Goal: Transaction & Acquisition: Purchase product/service

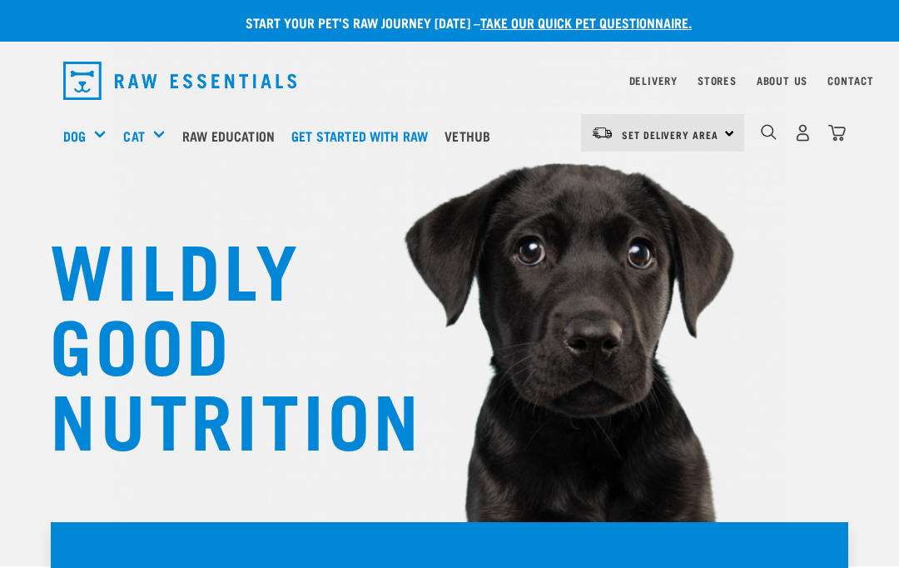
click at [718, 132] on span "Set Delivery Area" at bounding box center [670, 135] width 97 height 6
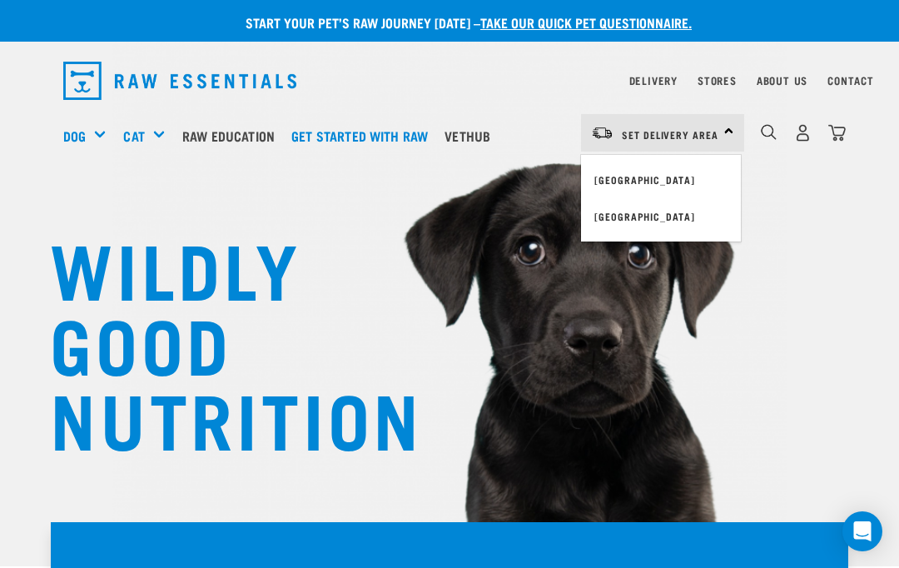
click at [657, 172] on link "[GEOGRAPHIC_DATA]" at bounding box center [661, 180] width 160 height 37
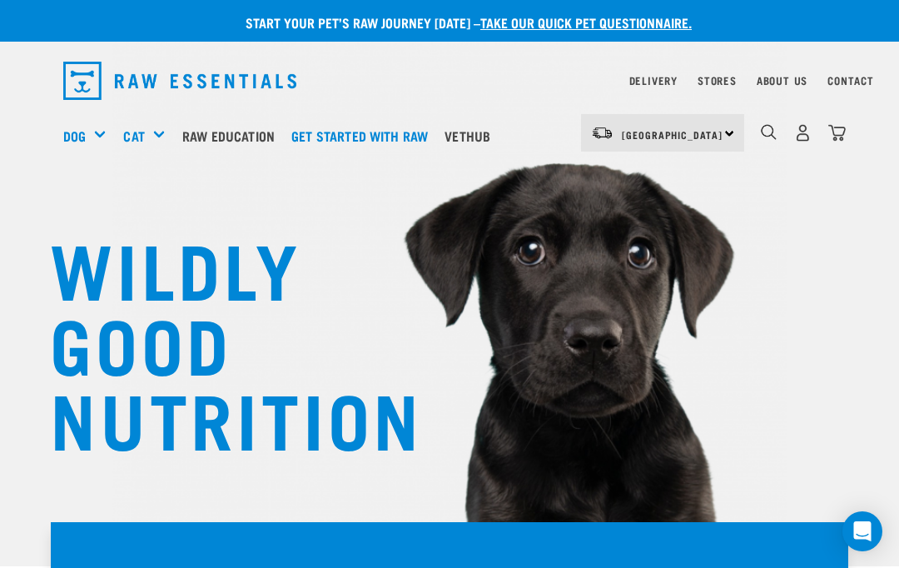
click at [804, 125] on img "dropdown navigation" at bounding box center [802, 132] width 17 height 17
click at [799, 131] on img "dropdown navigation" at bounding box center [802, 132] width 17 height 17
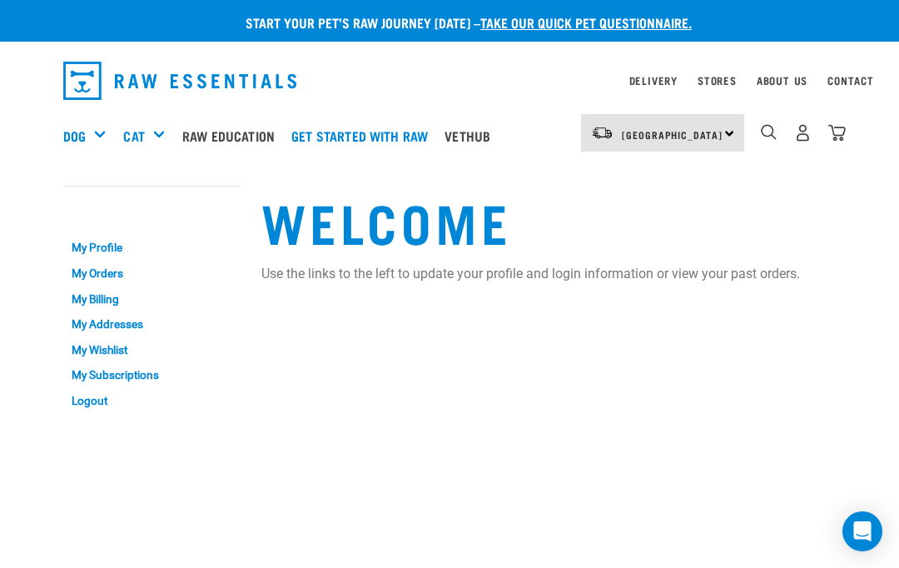
click at [800, 127] on img "dropdown navigation" at bounding box center [802, 132] width 17 height 17
click at [800, 130] on img "dropdown navigation" at bounding box center [802, 132] width 17 height 17
click at [87, 247] on link "My Profile" at bounding box center [152, 249] width 178 height 26
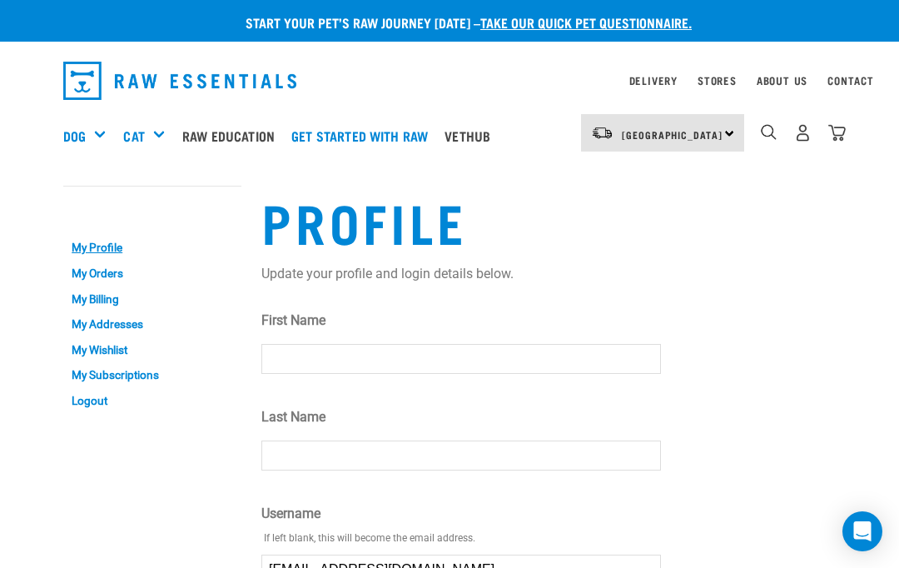
click at [87, 268] on link "My Orders" at bounding box center [152, 274] width 178 height 26
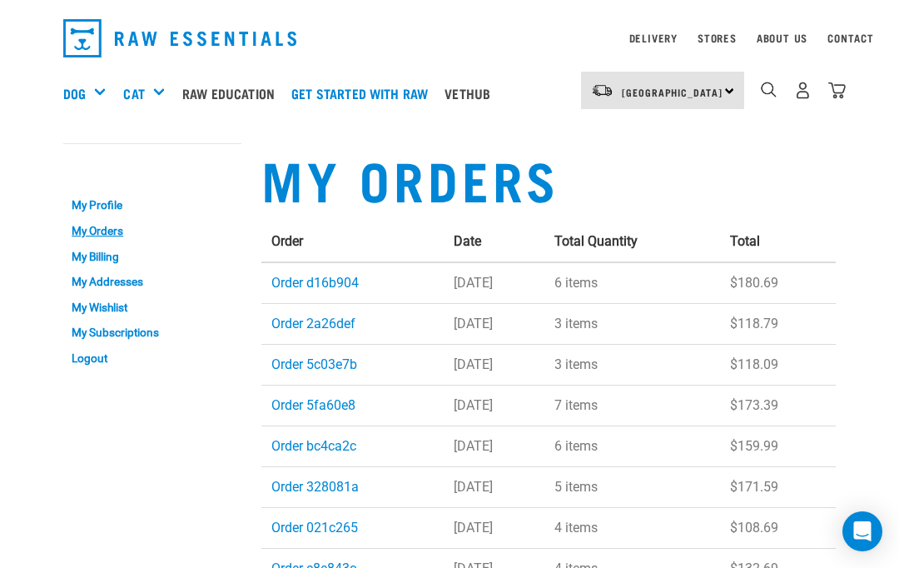
scroll to position [44, 0]
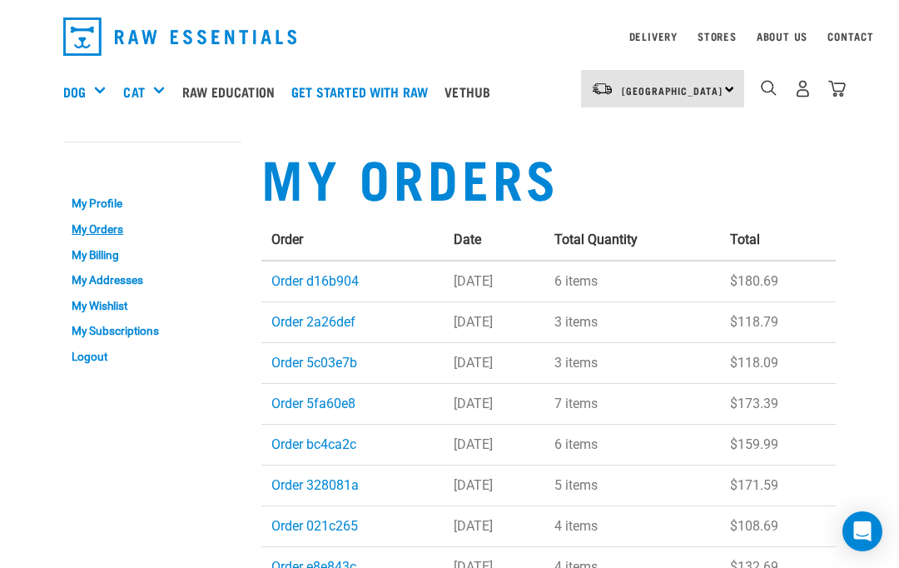
click at [335, 363] on link "Order 5c03e7b" at bounding box center [314, 363] width 86 height 16
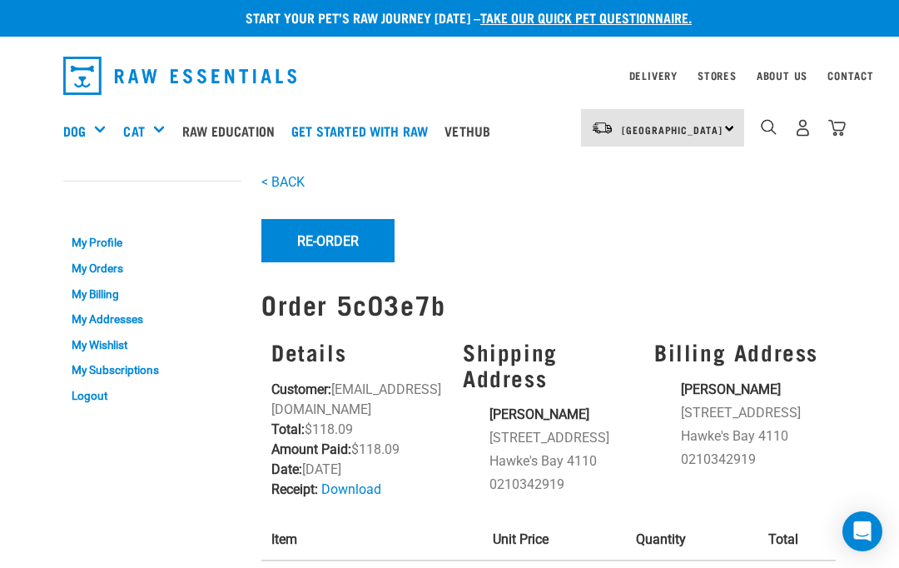
scroll to position [4, 0]
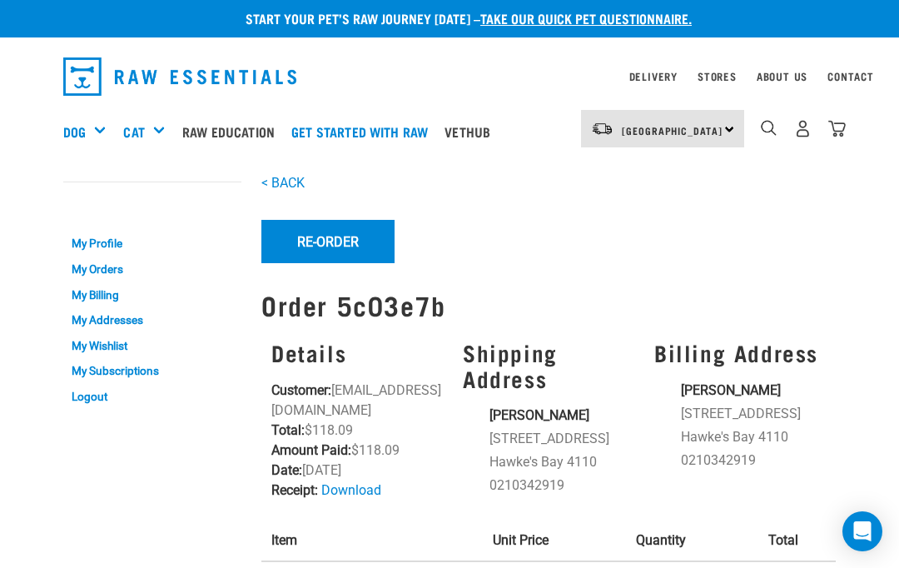
click at [347, 243] on button "Re-Order" at bounding box center [327, 241] width 133 height 43
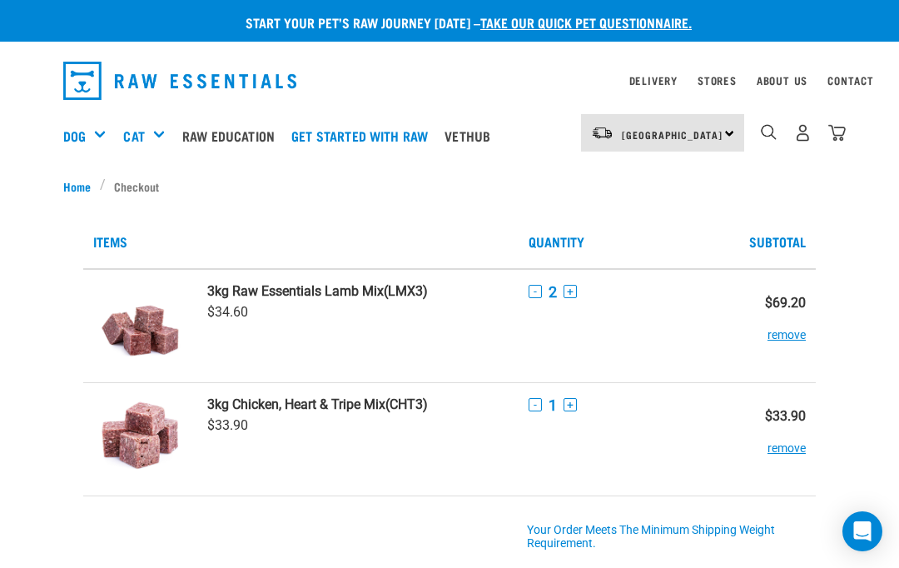
click at [0, 0] on div "Shop All Dog" at bounding box center [0, 0] width 0 height 0
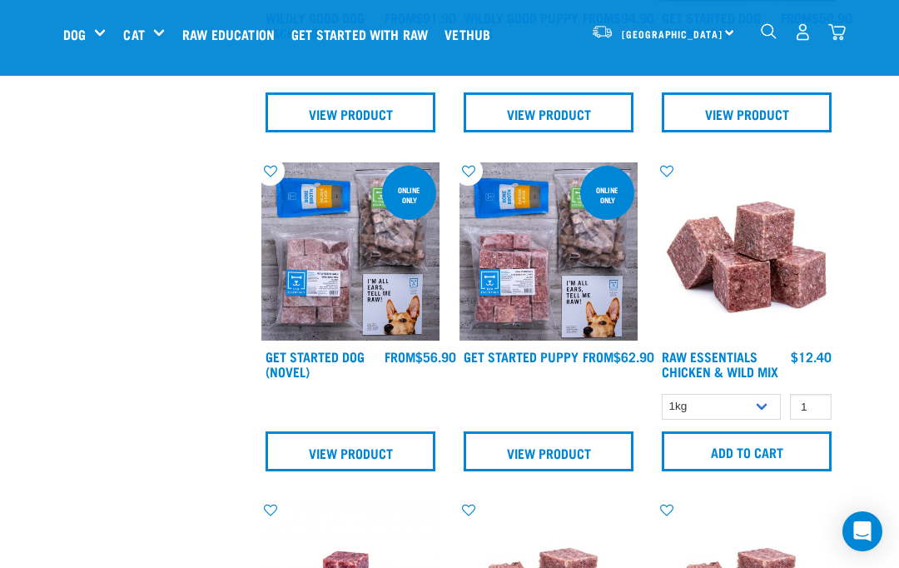
scroll to position [986, 0]
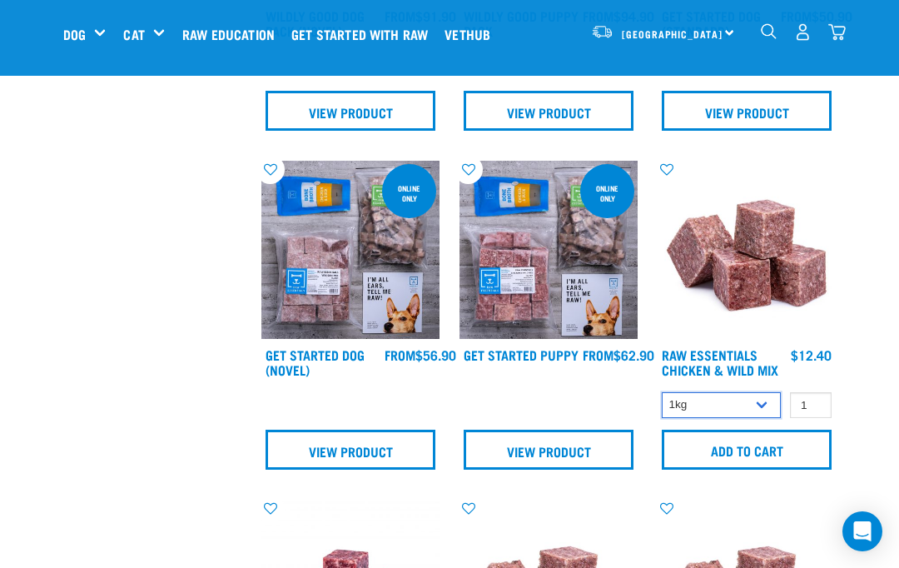
click at [760, 403] on select "1kg 3kg Bulk (10kg)" at bounding box center [721, 405] width 119 height 26
select select "709"
click at [794, 450] on input "Add to cart" at bounding box center [747, 450] width 170 height 40
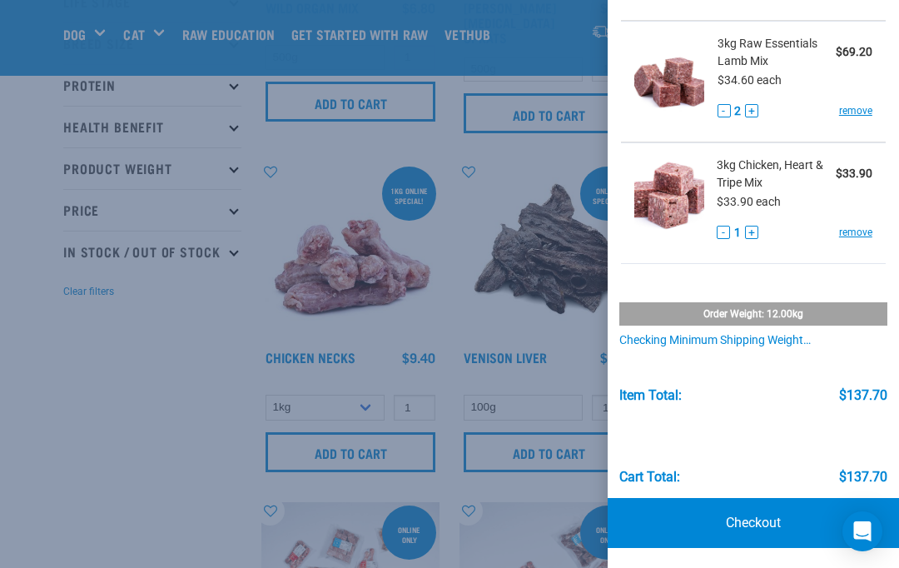
scroll to position [207, 0]
click at [759, 518] on link "Checkout" at bounding box center [753, 524] width 291 height 50
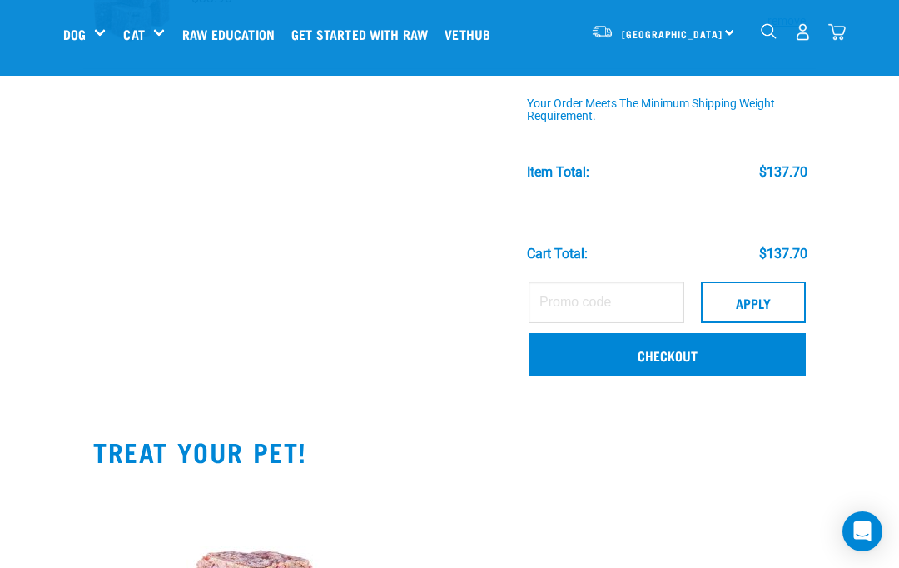
scroll to position [411, 0]
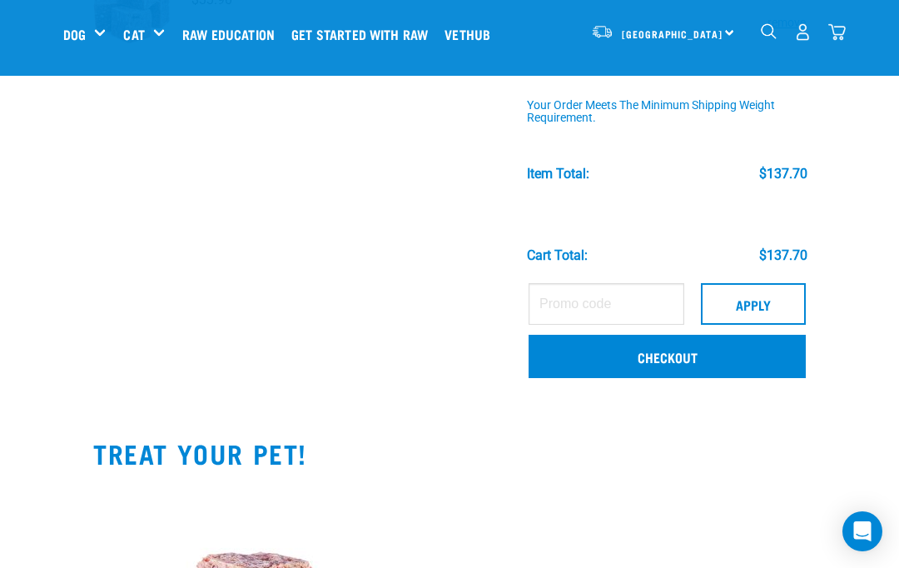
click at [685, 353] on link "Checkout" at bounding box center [667, 356] width 277 height 43
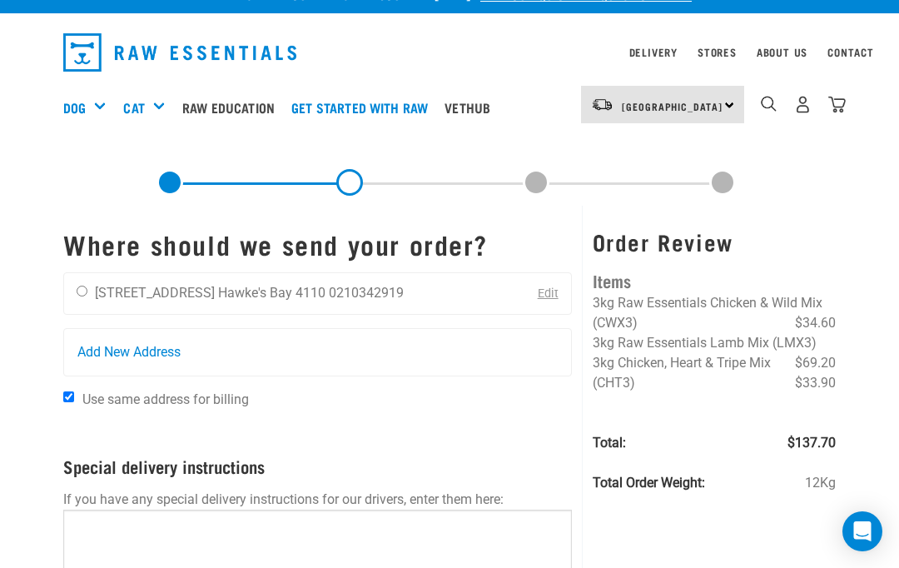
scroll to position [29, 0]
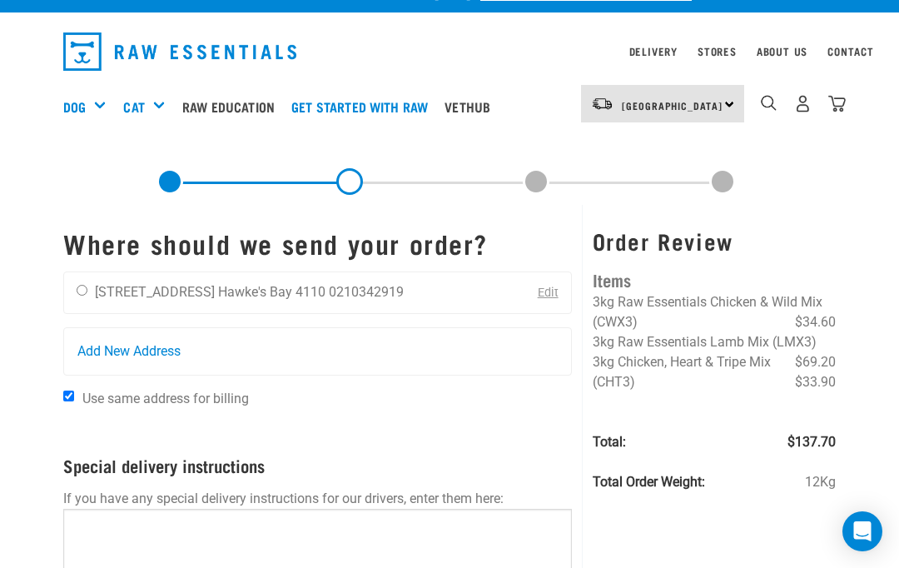
click at [87, 293] on input "radio" at bounding box center [82, 290] width 11 height 11
radio input "true"
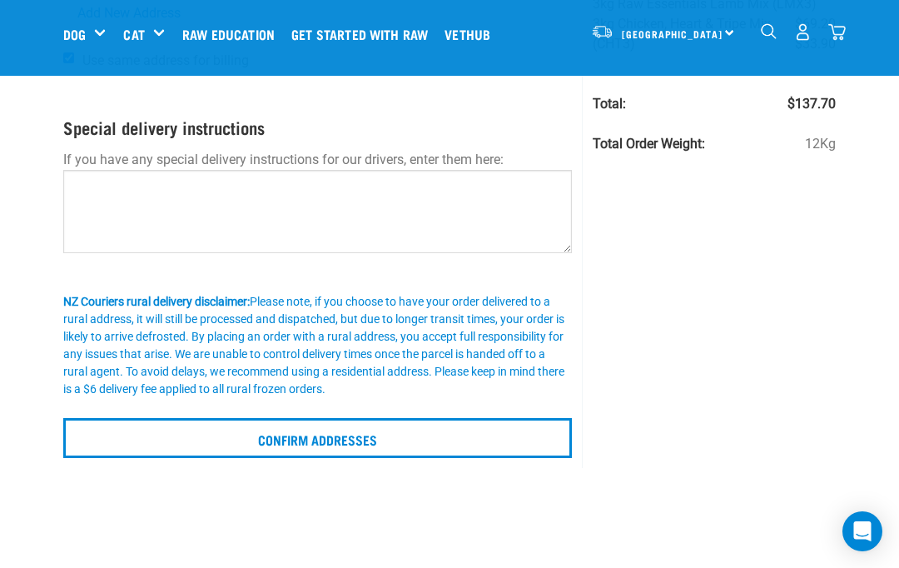
scroll to position [257, 0]
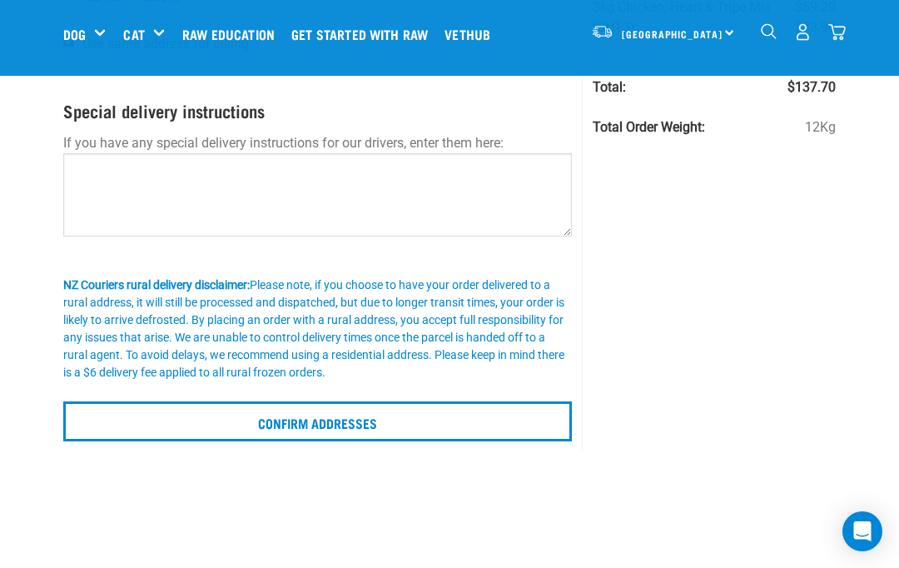
click at [351, 427] on input "Confirm addresses" at bounding box center [317, 421] width 509 height 40
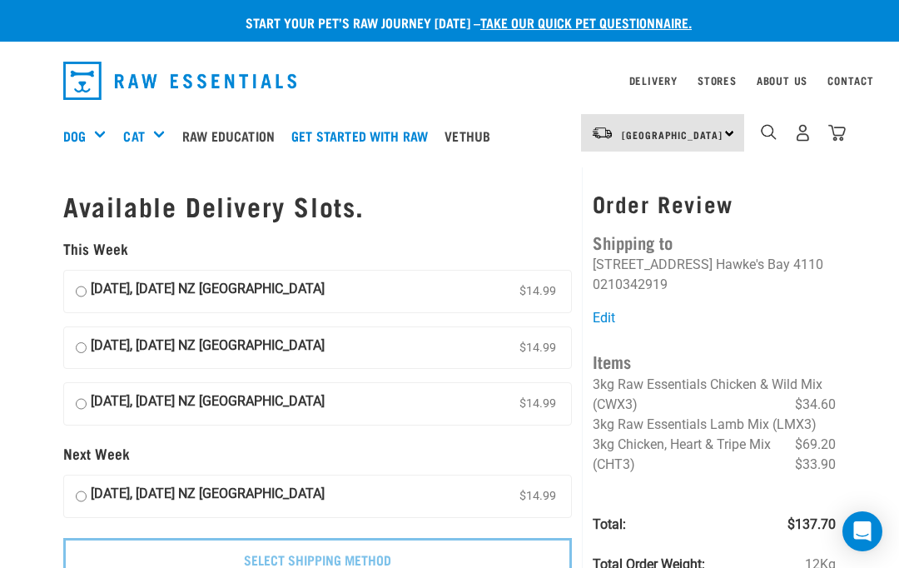
click at [78, 296] on label "15 October, Wednesday NZ Couriers North Island $14.99" at bounding box center [317, 292] width 507 height 42
click at [78, 296] on input "15 October, Wednesday NZ Couriers North Island $14.99" at bounding box center [81, 291] width 11 height 25
radio input "true"
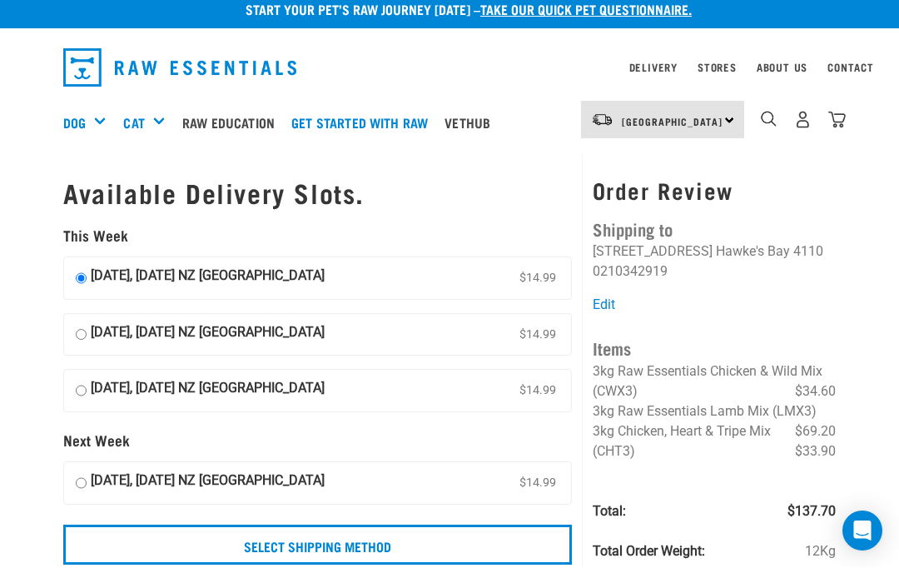
scroll to position [13, 0]
click at [145, 552] on input "Select Shipping Method" at bounding box center [317, 544] width 509 height 40
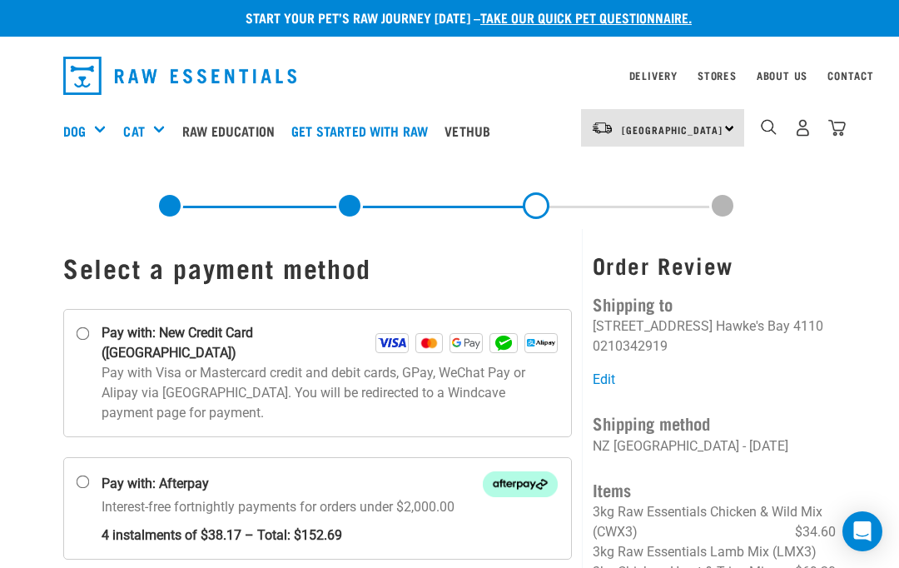
scroll to position [2, 0]
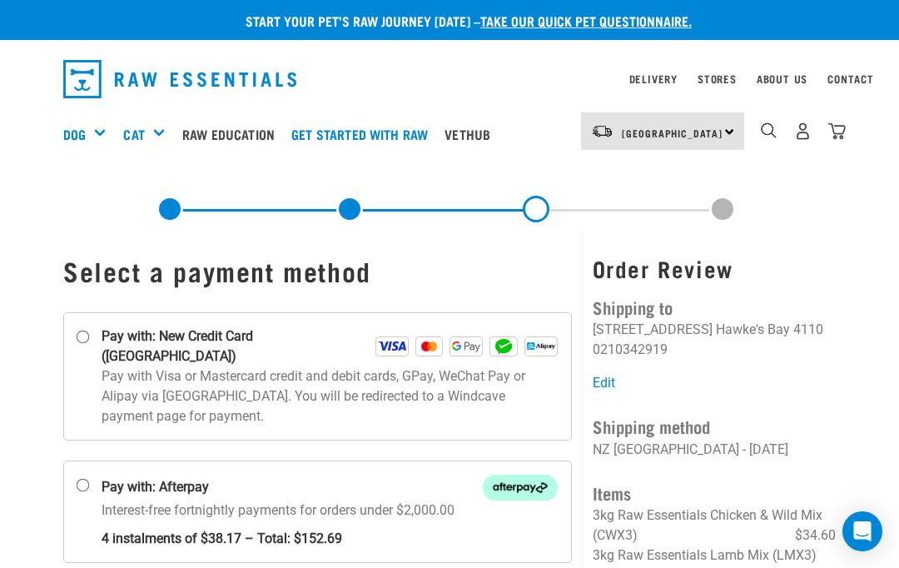
click at [82, 344] on input "Pay with: New Credit Card (Windcave)" at bounding box center [83, 336] width 13 height 13
radio input "true"
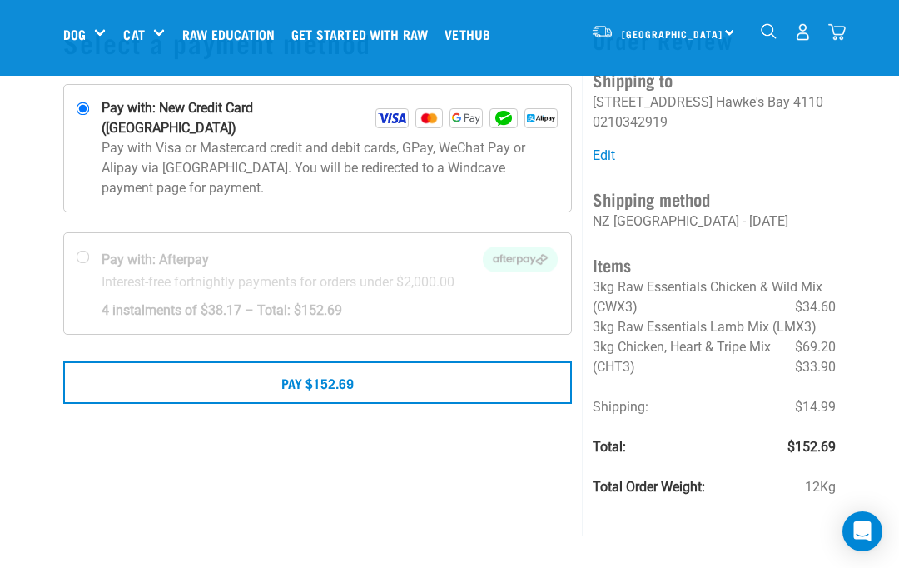
scroll to position [100, 0]
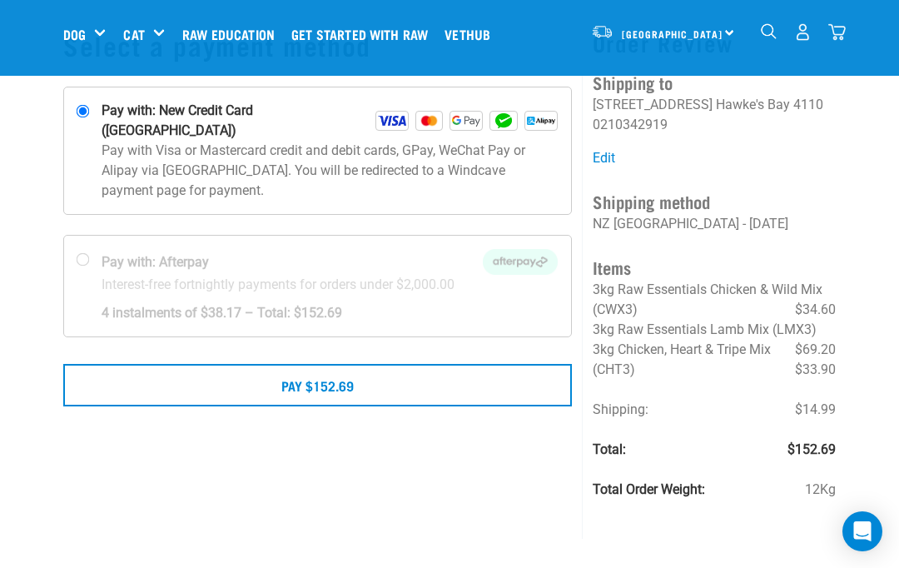
click at [323, 368] on button "Pay $152.69" at bounding box center [317, 385] width 509 height 42
